Goal: Task Accomplishment & Management: Complete application form

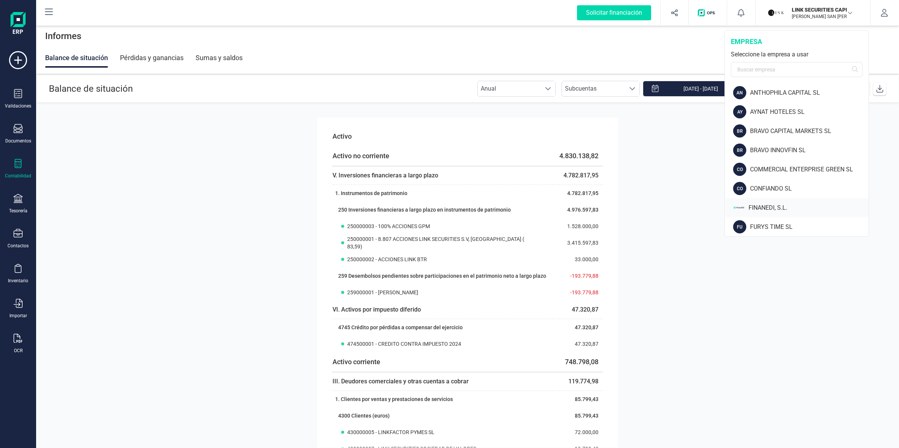
click at [766, 204] on div "FINANEDI, S.L." at bounding box center [808, 207] width 120 height 9
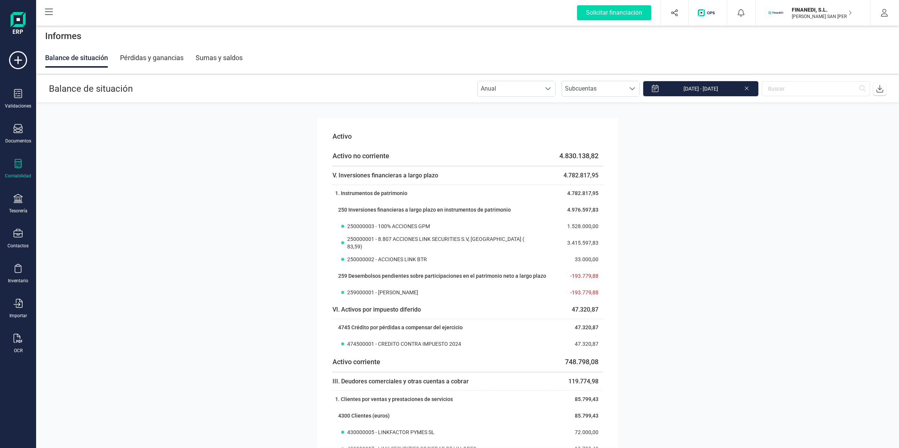
click at [24, 146] on div "Validaciones Documentos Documentos Presupuestos Pedidos Albaranes Facturas Fact…" at bounding box center [18, 205] width 30 height 309
click at [18, 127] on icon at bounding box center [18, 128] width 9 height 9
click at [70, 107] on span "Facturas" at bounding box center [79, 107] width 40 height 9
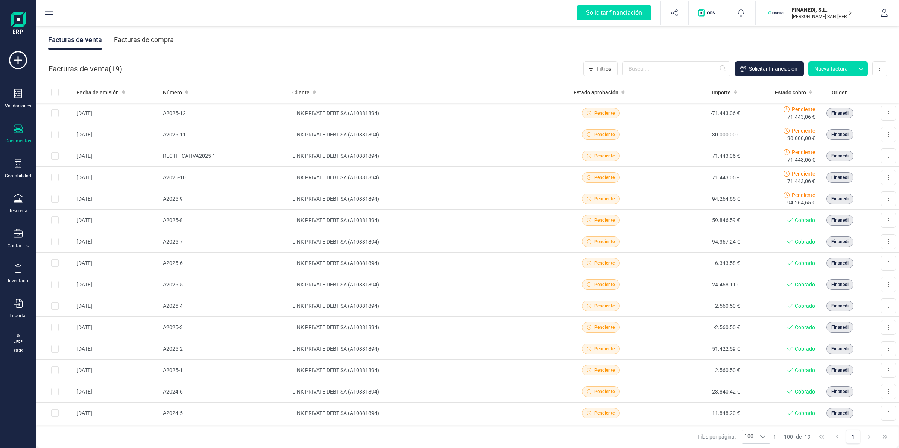
click at [828, 70] on button "Nueva factura" at bounding box center [831, 68] width 46 height 15
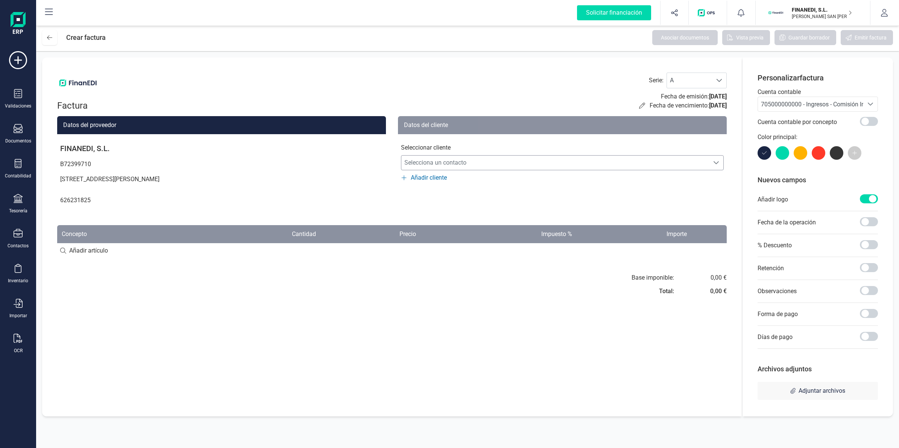
click at [438, 165] on span "Selecciona un contacto" at bounding box center [555, 162] width 308 height 15
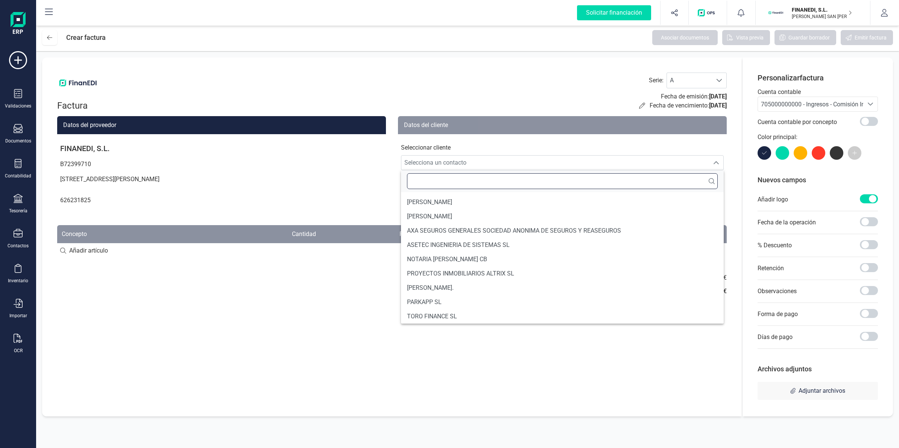
click at [440, 179] on input "text" at bounding box center [562, 181] width 311 height 16
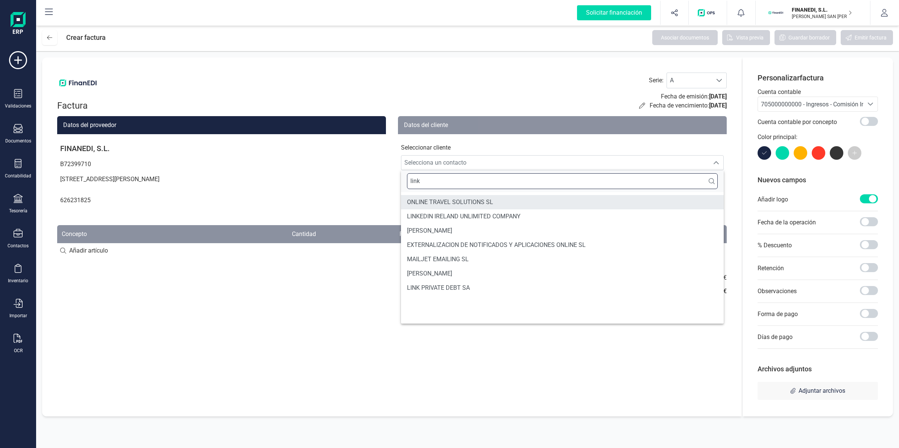
type input "link"
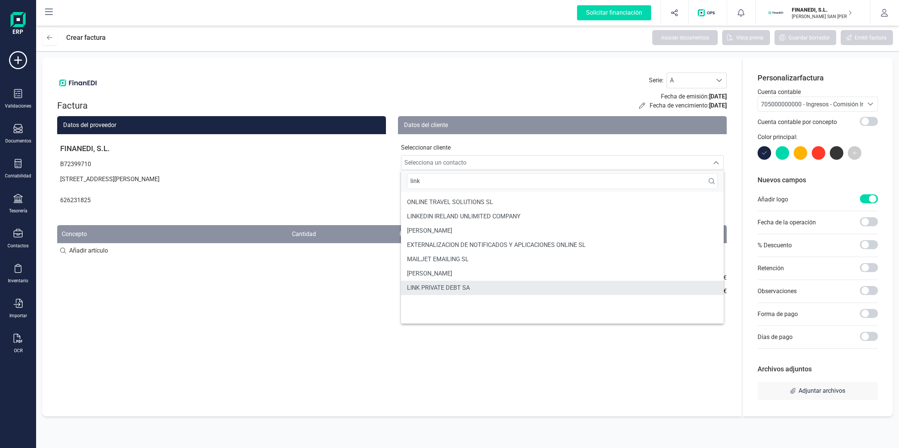
click at [445, 285] on span "LINK PRIVATE DEBT SA" at bounding box center [438, 288] width 63 height 9
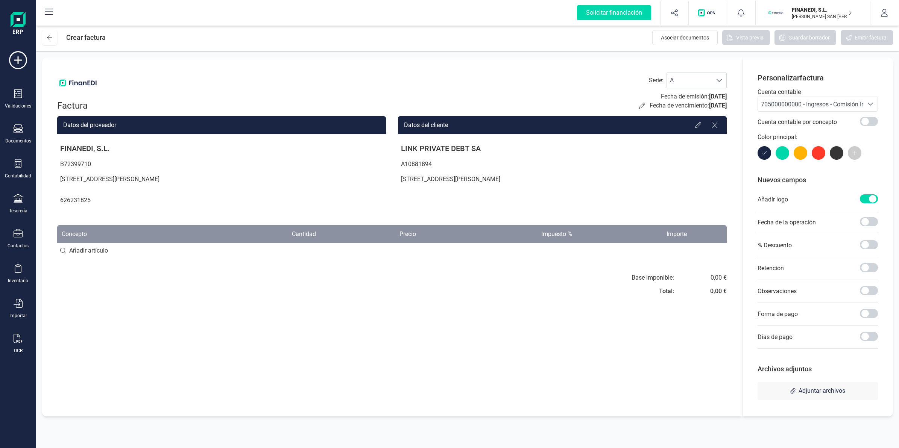
click at [798, 106] on span "705000000000 - Ingresos - Comisión Intermediación" at bounding box center [830, 104] width 138 height 7
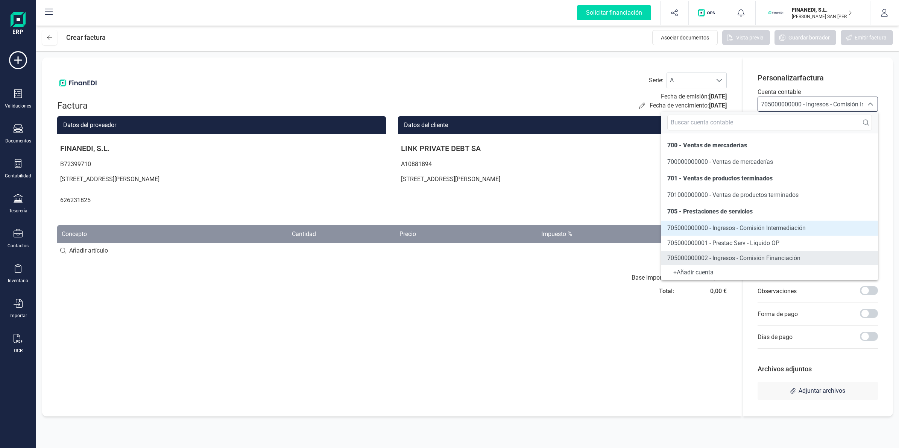
scroll to position [0, 0]
click at [740, 231] on span "705000000000 - Ingresos - Comisión Intermediación" at bounding box center [736, 227] width 138 height 7
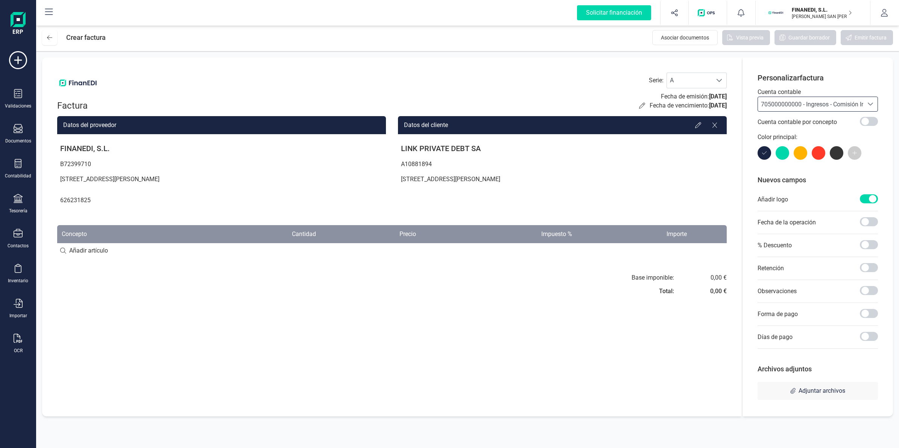
click at [80, 252] on input at bounding box center [391, 250] width 669 height 15
click at [48, 36] on icon at bounding box center [49, 38] width 5 height 6
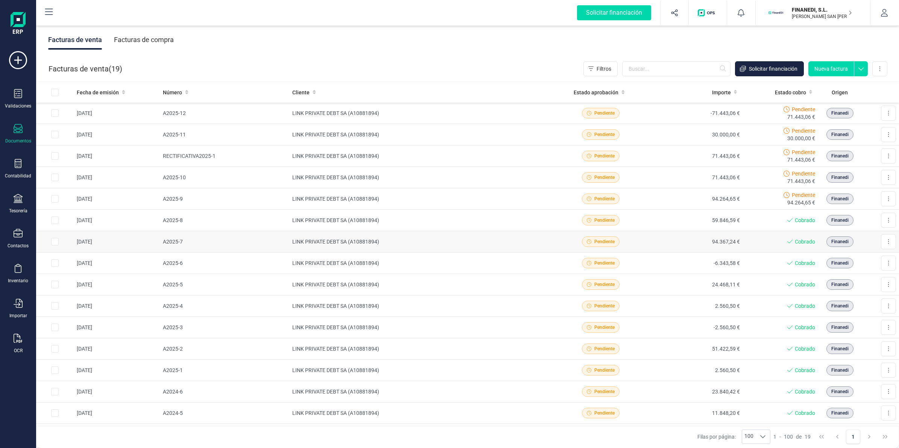
click at [346, 249] on td "LINK PRIVATE DEBT SA (A10881894)" at bounding box center [421, 241] width 264 height 21
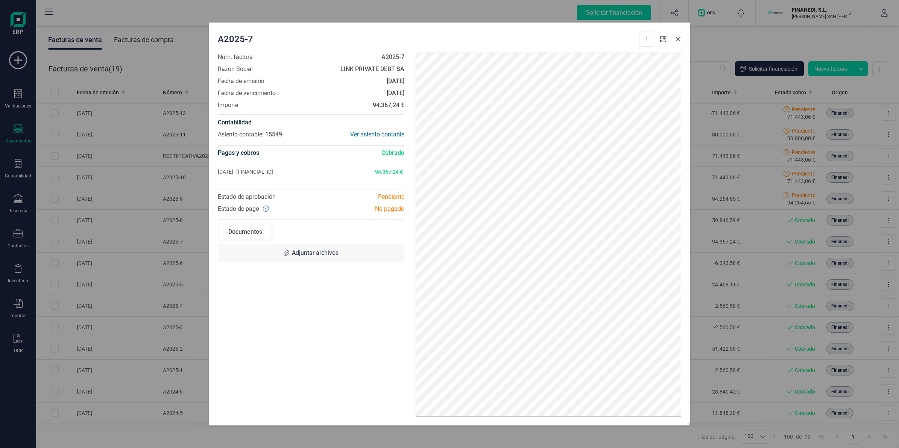
drag, startPoint x: 677, startPoint y: 41, endPoint x: 712, endPoint y: 48, distance: 35.4
click at [677, 41] on icon "button" at bounding box center [678, 39] width 6 height 6
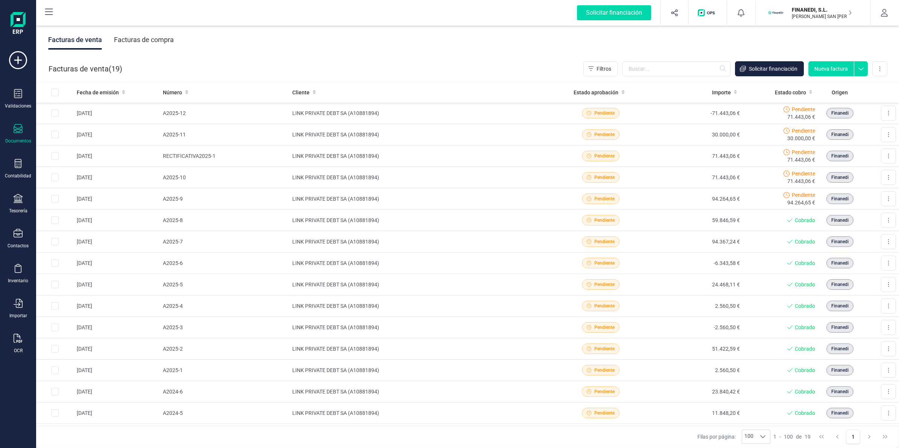
click at [836, 72] on button "Nueva factura" at bounding box center [831, 68] width 46 height 15
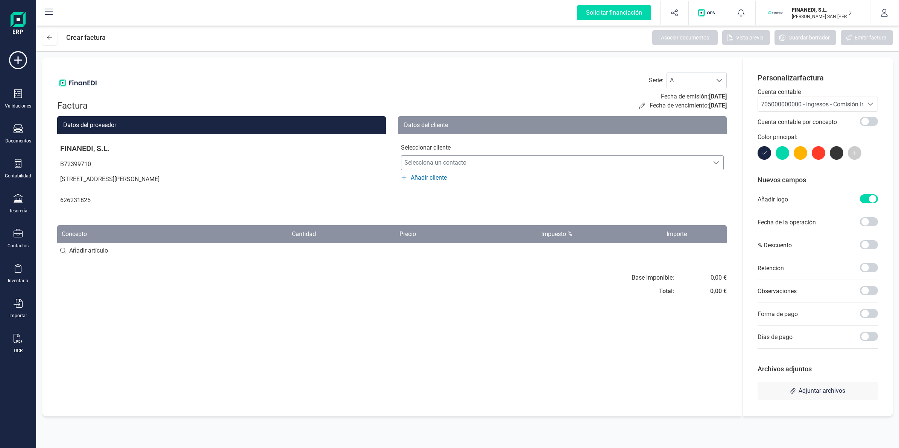
click at [598, 164] on span "Selecciona un contacto" at bounding box center [555, 162] width 308 height 15
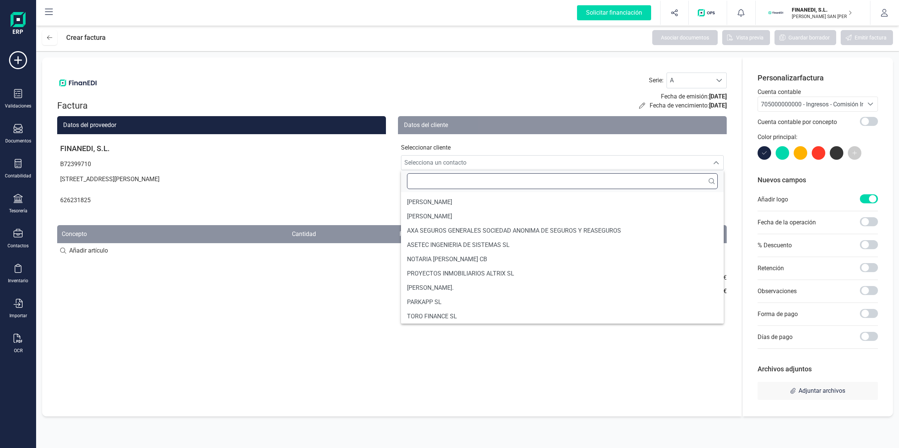
click at [461, 184] on input "text" at bounding box center [562, 181] width 311 height 16
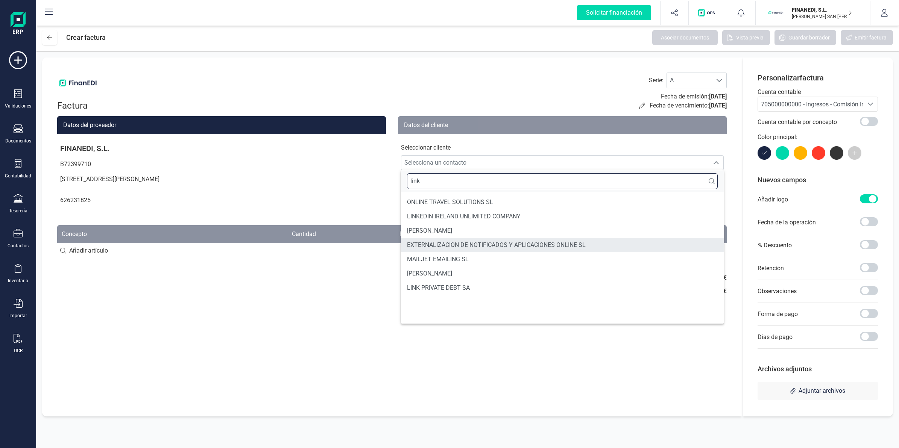
type input "link"
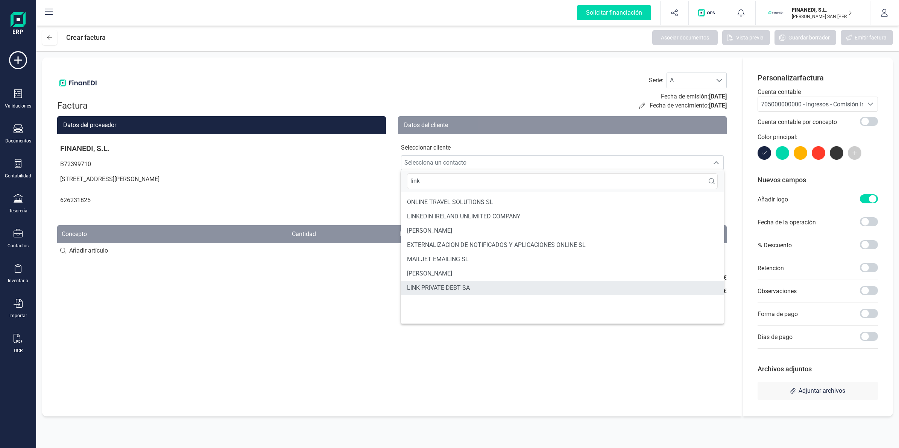
click at [437, 287] on span "LINK PRIVATE DEBT SA" at bounding box center [438, 288] width 63 height 9
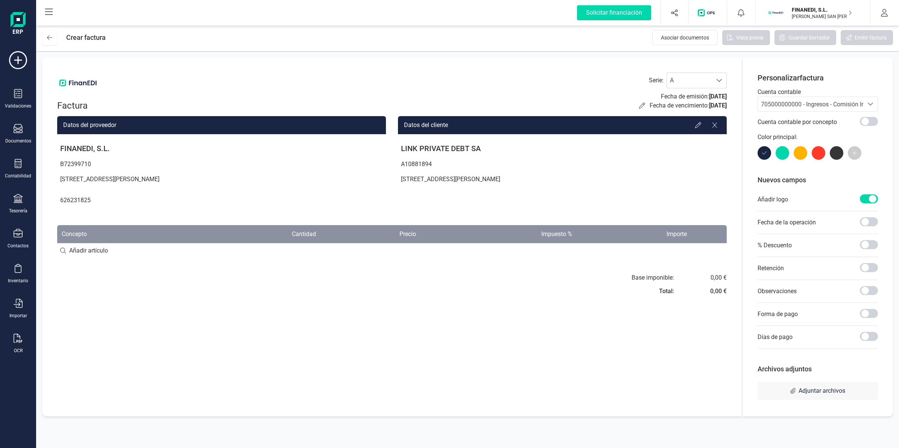
click at [62, 249] on input at bounding box center [391, 250] width 669 height 15
click at [67, 249] on input at bounding box center [391, 250] width 669 height 15
click at [61, 251] on input at bounding box center [391, 250] width 669 height 15
type input "COMISIÓN DE SERVICIOS [PERSON_NAME]"
click at [574, 249] on div "+ Añadir artículo : COMISIÓN DE SERVICIOS [PERSON_NAME]" at bounding box center [391, 251] width 669 height 16
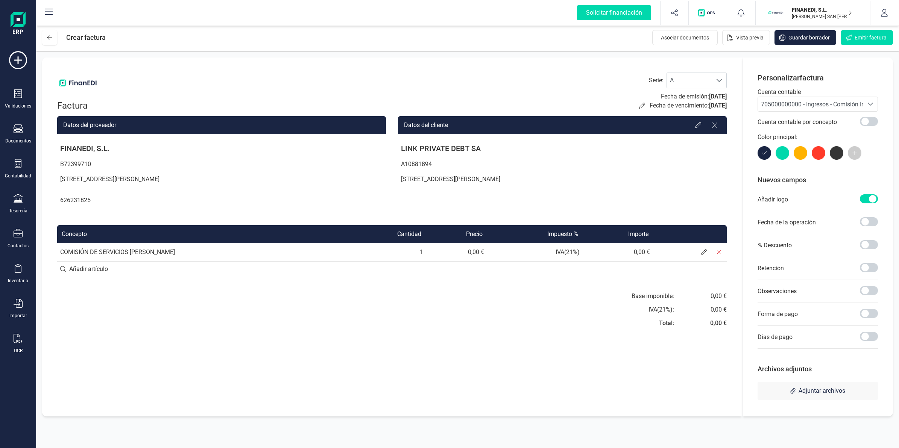
click at [461, 251] on td "0,00 €" at bounding box center [456, 252] width 61 height 18
click at [700, 250] on span at bounding box center [703, 252] width 15 height 15
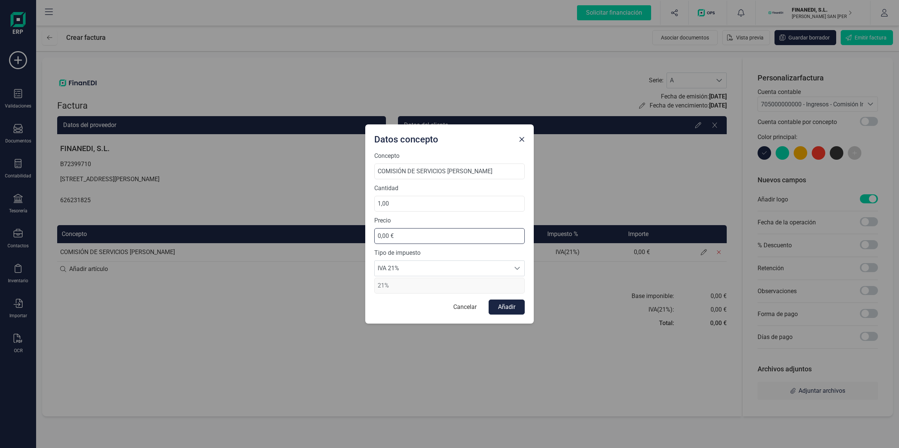
click at [407, 234] on input "0,00 €" at bounding box center [449, 236] width 150 height 16
type input "20.000,00 €"
click at [435, 261] on span "IVA 21%" at bounding box center [442, 268] width 135 height 15
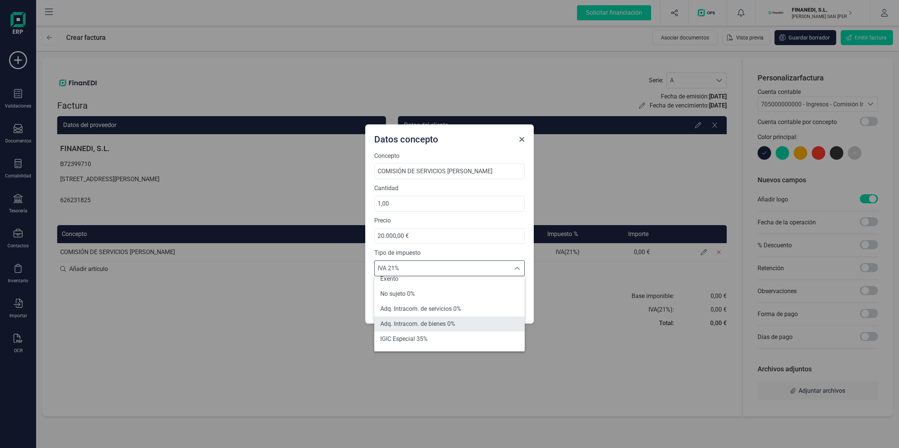
scroll to position [47, 0]
click at [422, 313] on li "No sujeto 0%" at bounding box center [449, 315] width 150 height 15
type input "0%"
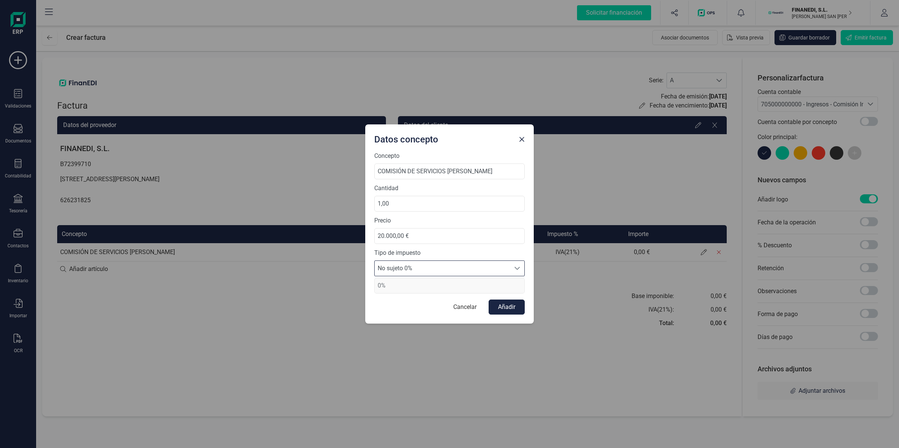
click at [413, 289] on span "0%" at bounding box center [449, 286] width 150 height 16
click at [414, 273] on span "No sujeto 0%" at bounding box center [442, 268] width 135 height 15
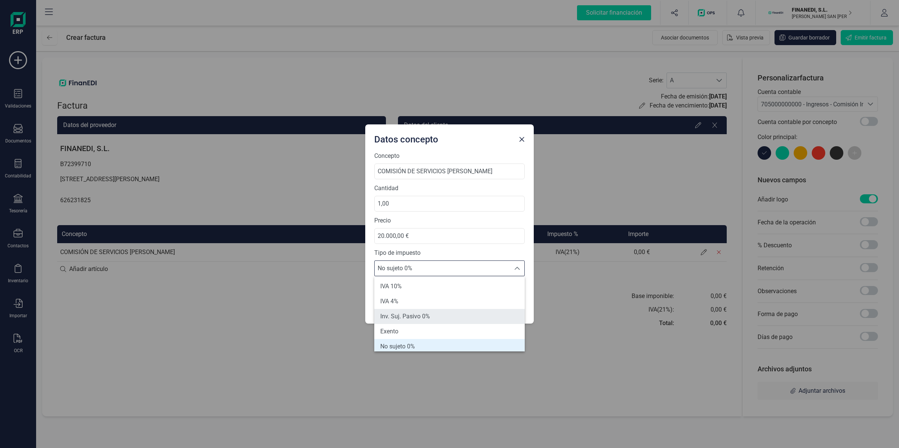
scroll to position [62, 0]
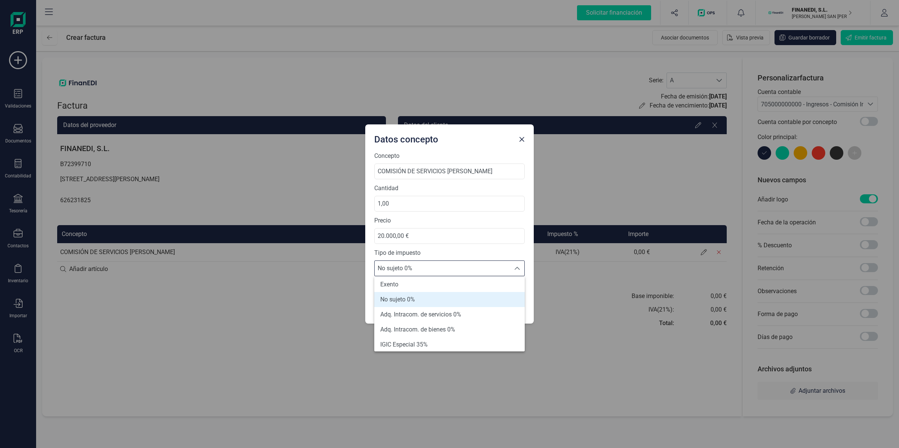
click at [405, 302] on span "No sujeto 0%" at bounding box center [397, 299] width 35 height 9
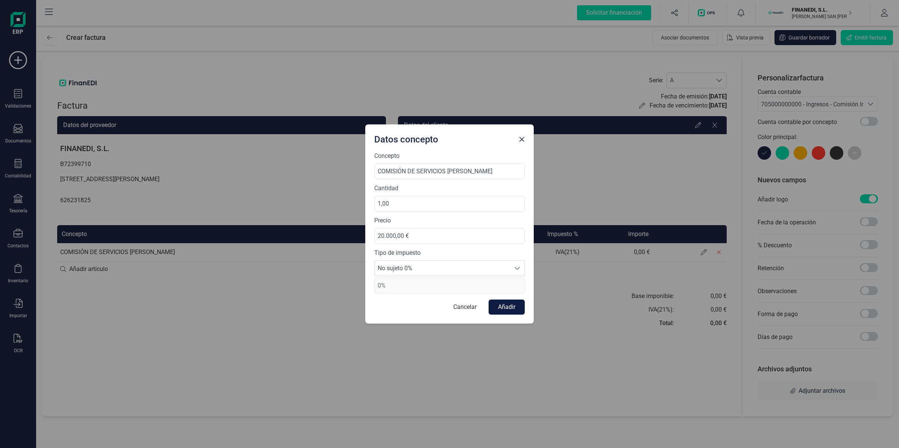
click at [504, 307] on button "Añadir" at bounding box center [507, 307] width 36 height 15
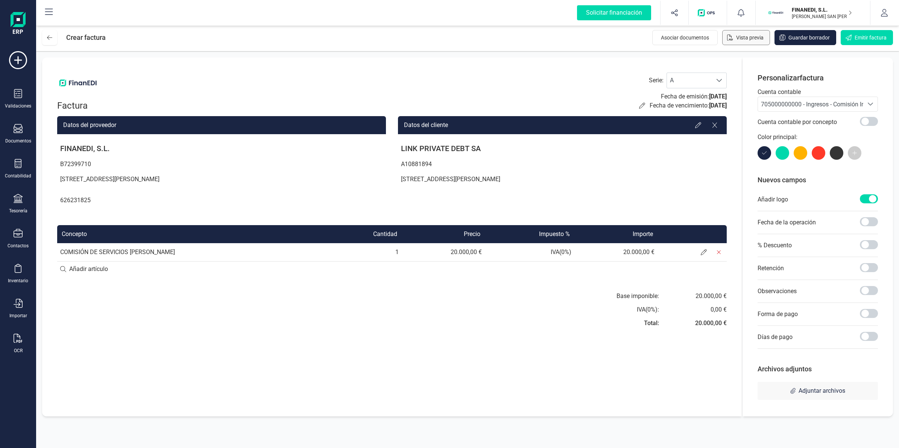
click at [738, 40] on span "Vista previa" at bounding box center [749, 38] width 27 height 8
click at [865, 40] on span "Emitir factura" at bounding box center [870, 38] width 32 height 8
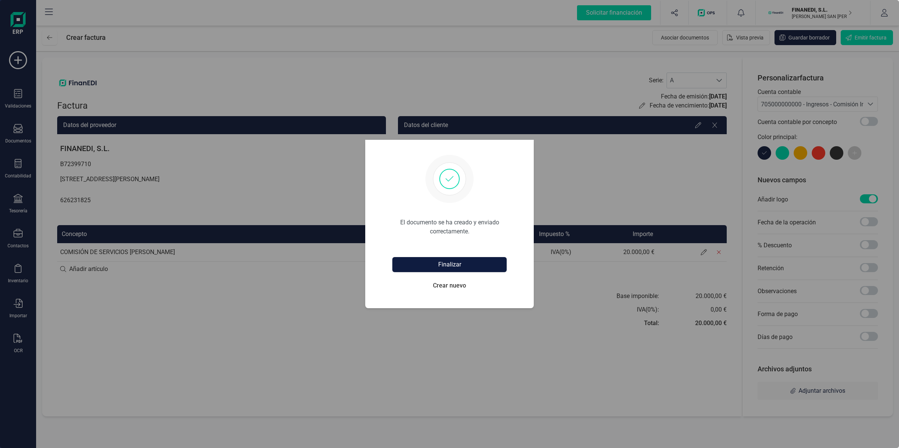
click at [437, 267] on button "Finalizar" at bounding box center [449, 264] width 114 height 15
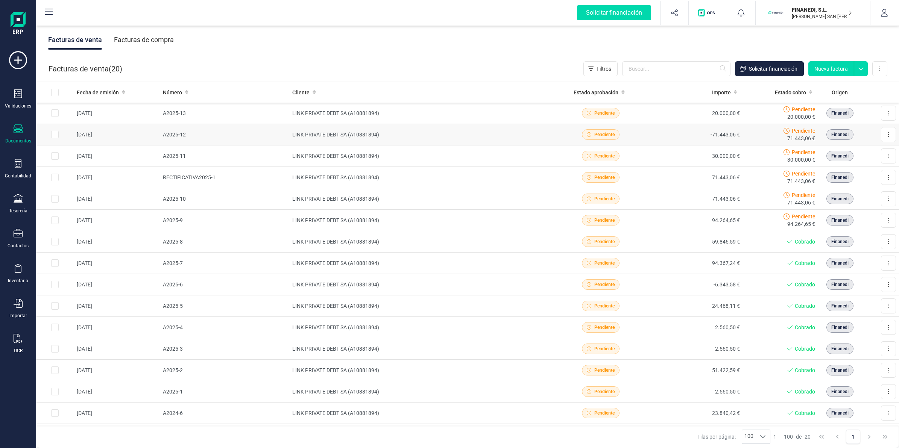
click at [428, 130] on td "LINK PRIVATE DEBT SA (A10881894)" at bounding box center [421, 134] width 264 height 21
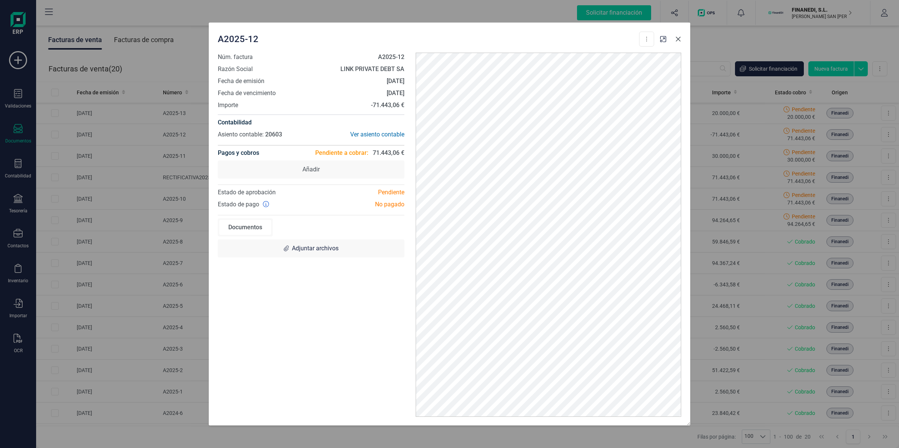
click at [677, 37] on icon "button" at bounding box center [678, 39] width 6 height 6
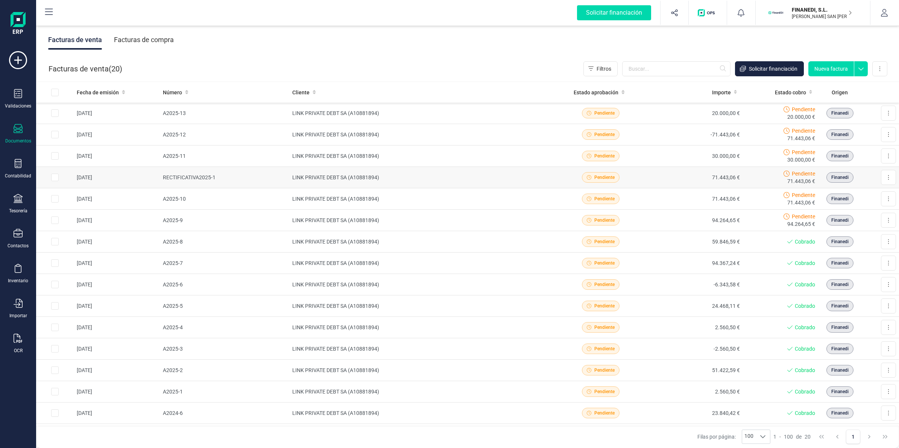
click at [556, 179] on div "Pendiente" at bounding box center [600, 177] width 89 height 11
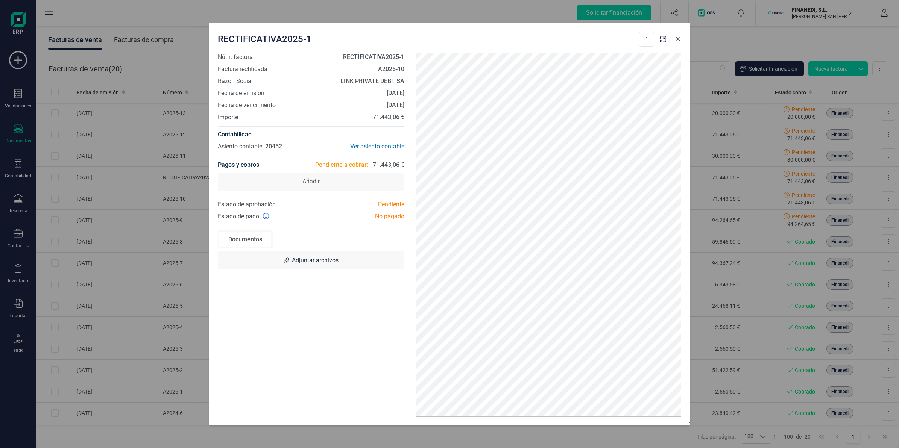
click at [678, 40] on icon "button" at bounding box center [678, 39] width 6 height 6
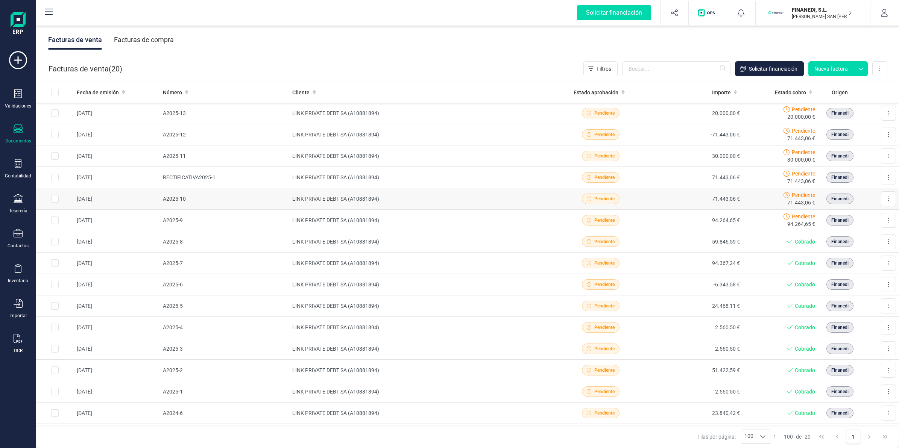
click at [493, 204] on td "LINK PRIVATE DEBT SA (A10881894)" at bounding box center [421, 198] width 264 height 21
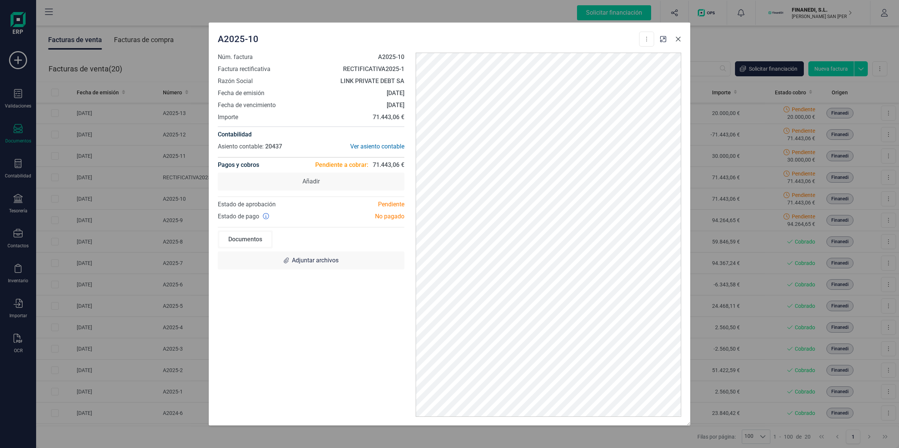
click at [674, 39] on button "button" at bounding box center [678, 39] width 12 height 12
